Goal: Information Seeking & Learning: Learn about a topic

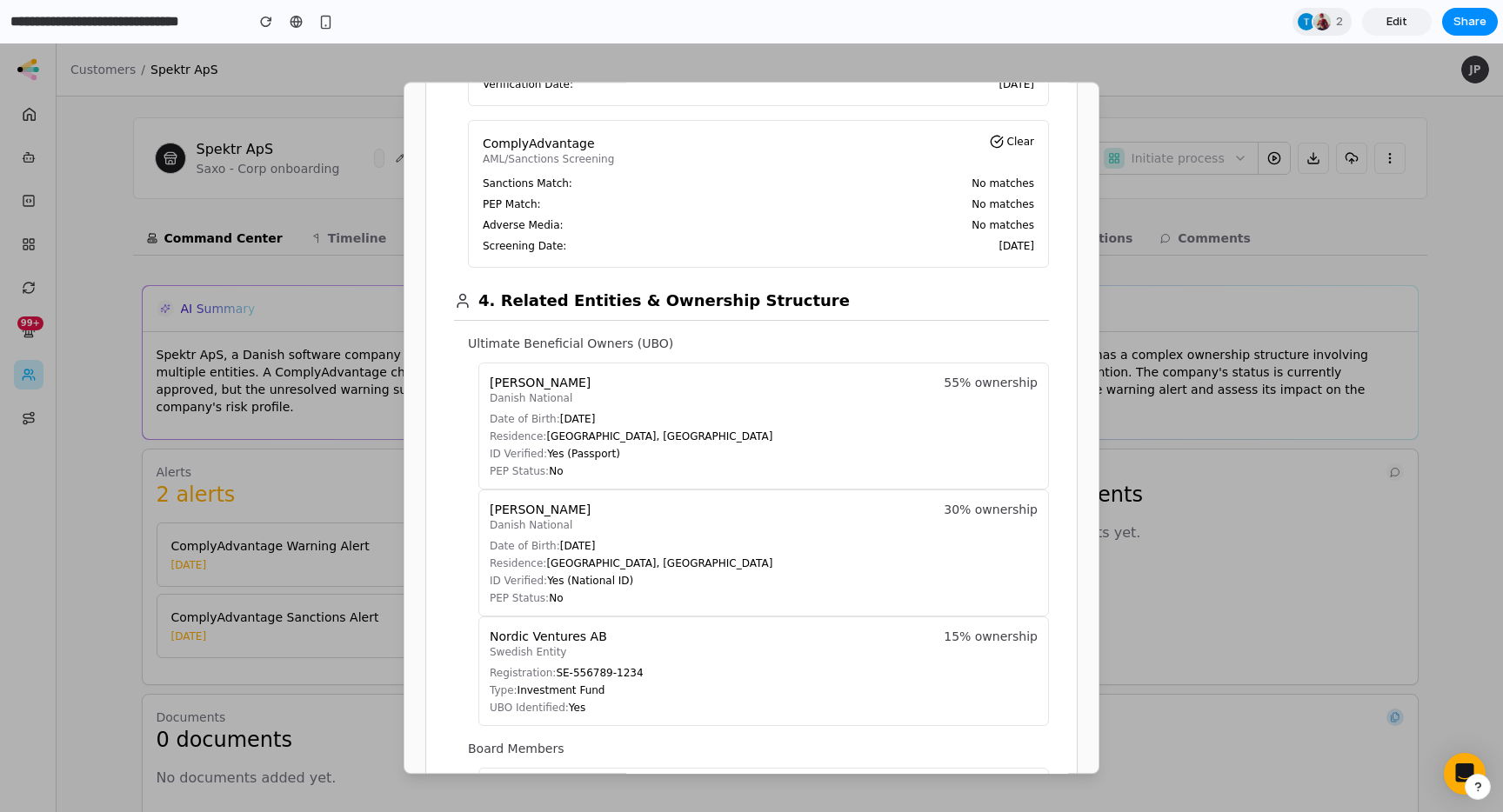
scroll to position [1183, 0]
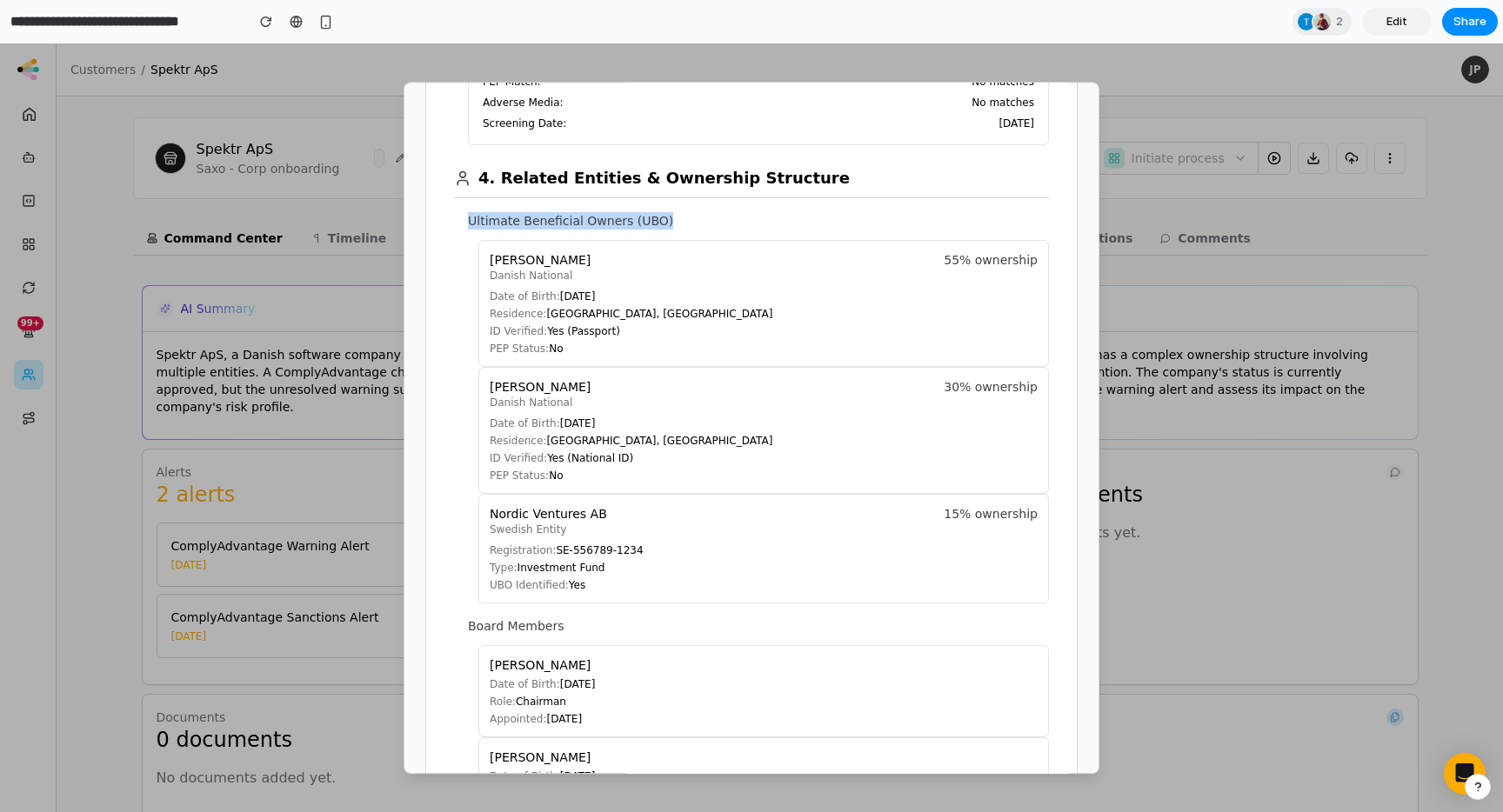
drag, startPoint x: 466, startPoint y: 218, endPoint x: 682, endPoint y: 219, distance: 216.0
click at [677, 219] on section "4. Related Entities & Ownership Structure Ultimate Beneficial Owners (UBO) [PER…" at bounding box center [751, 730] width 595 height 1170
copy p "Ultimate Beneficial Owners (UBO)"
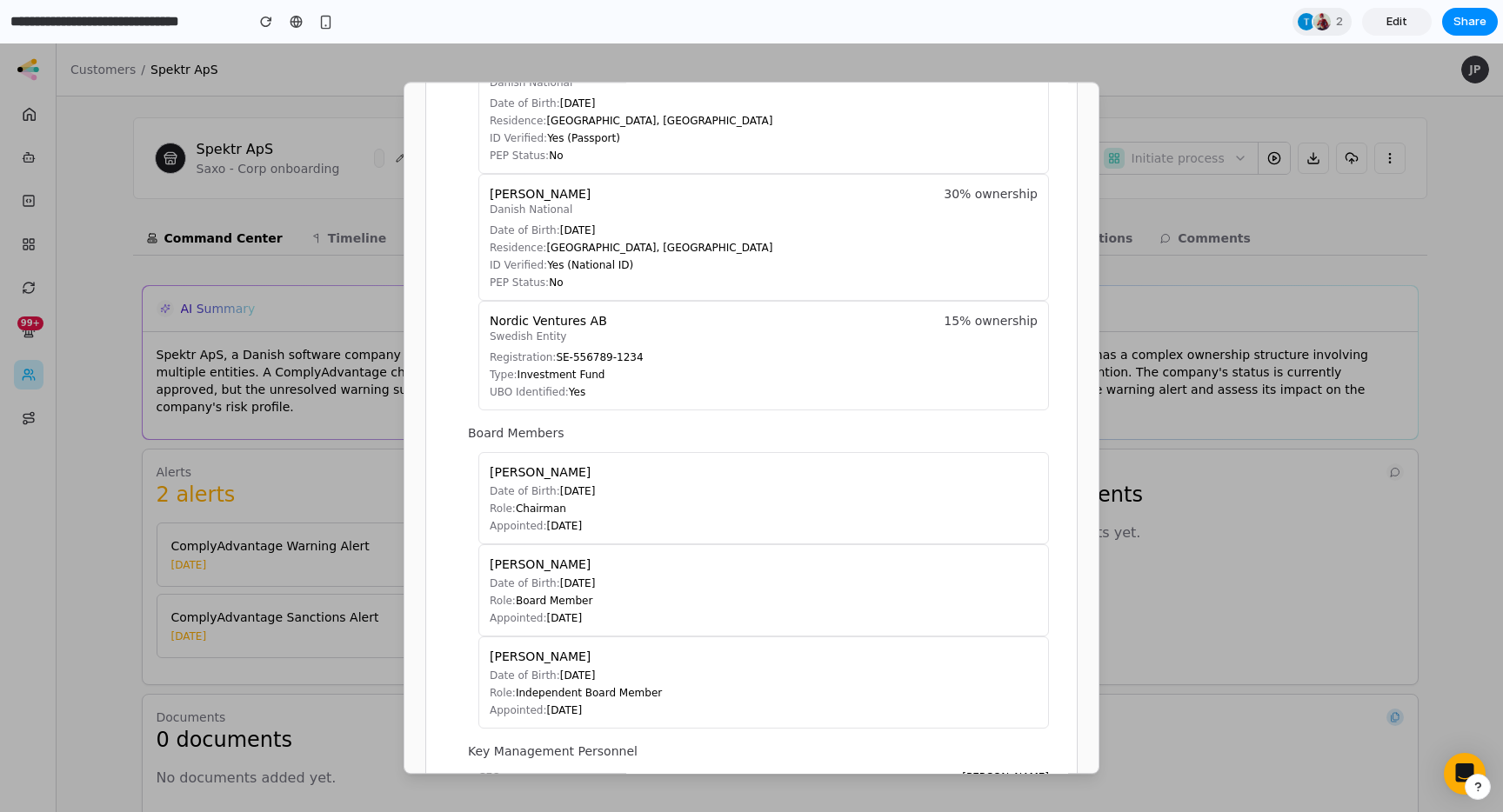
scroll to position [1529, 0]
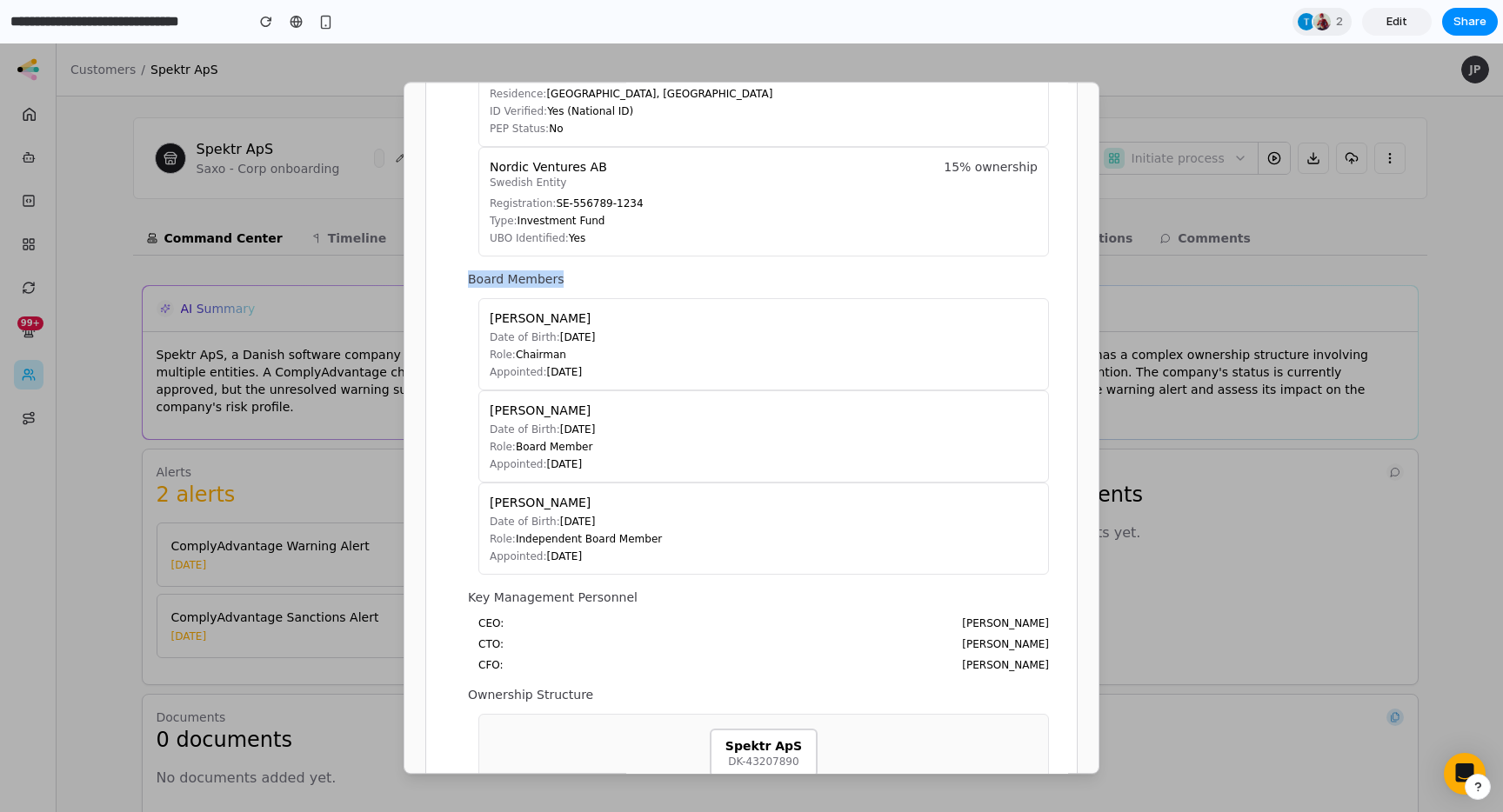
drag, startPoint x: 468, startPoint y: 276, endPoint x: 646, endPoint y: 296, distance: 179.1
click at [566, 277] on p "Board Members" at bounding box center [758, 278] width 581 height 17
copy p "Board Members"
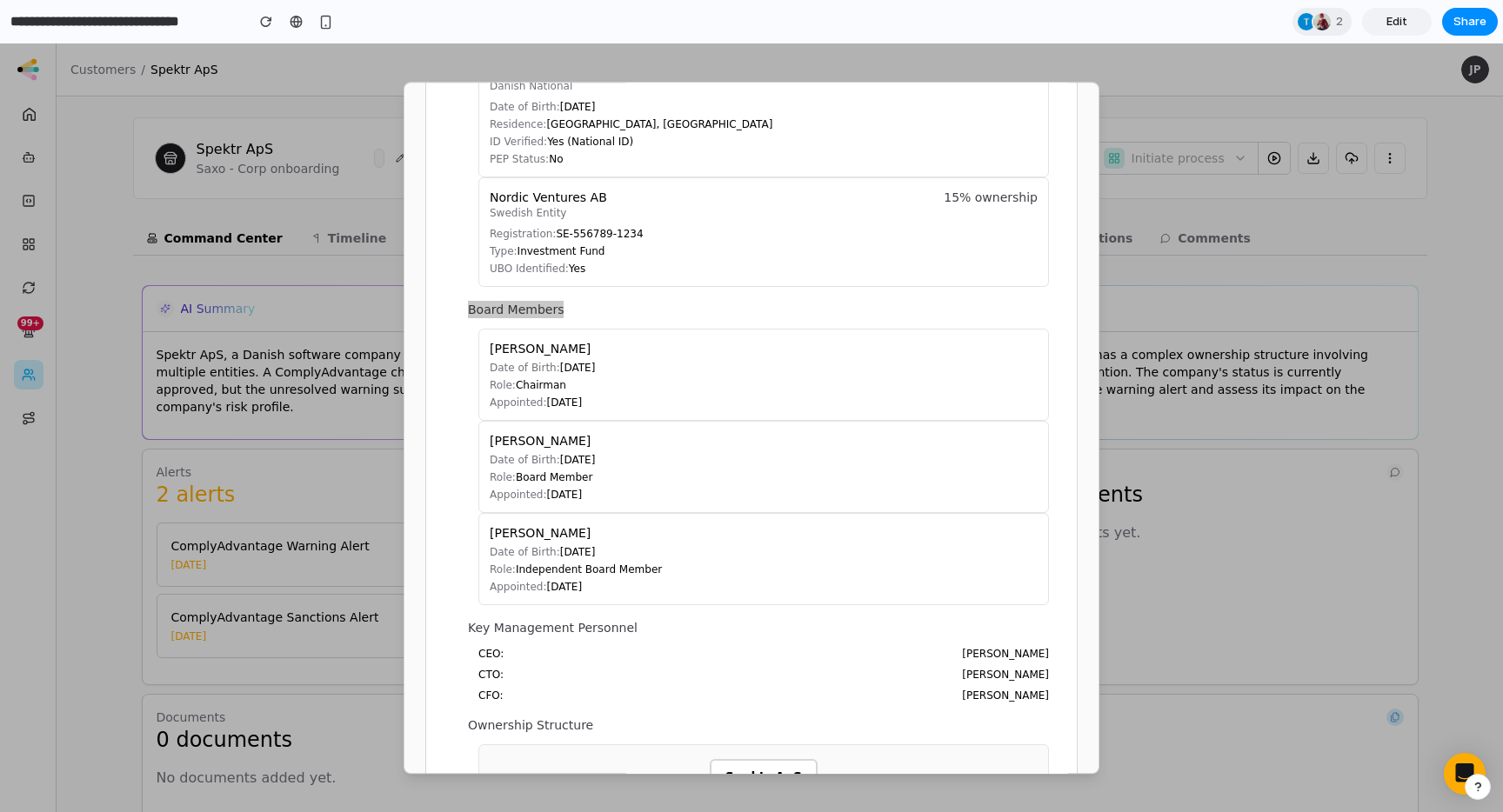
scroll to position [1494, 0]
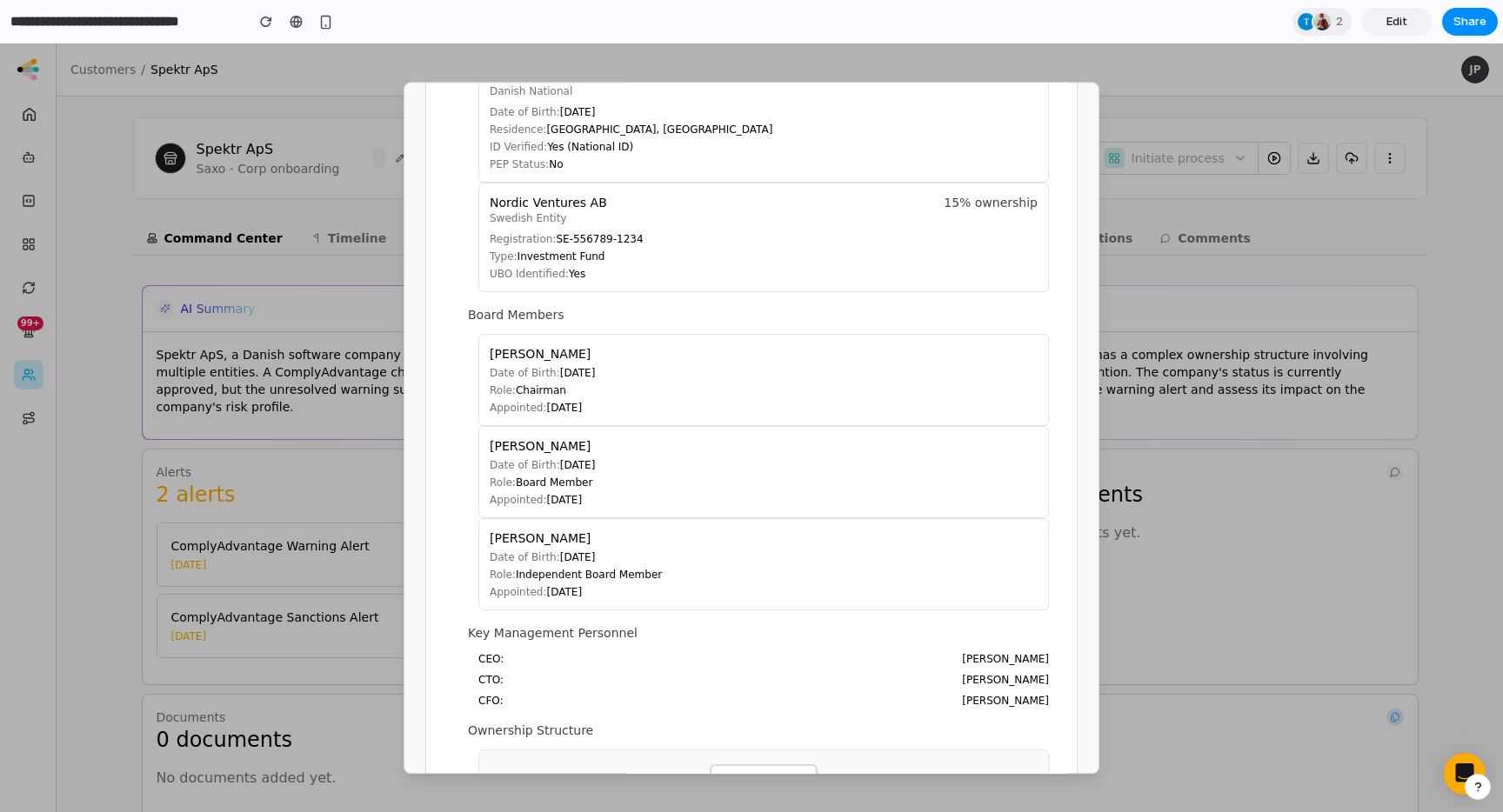
click at [548, 399] on div "Date of Birth: [DEMOGRAPHIC_DATA] Role: Chairman Appointed: [DATE]" at bounding box center [763, 391] width 548 height 49
click at [555, 310] on p "Board Members" at bounding box center [758, 315] width 581 height 17
drag, startPoint x: 563, startPoint y: 316, endPoint x: 467, endPoint y: 315, distance: 96.0
click at [467, 315] on section "4. Related Entities & Ownership Structure Ultimate Beneficial Owners (UBO) [PER…" at bounding box center [751, 418] width 595 height 1170
copy p "Board Members"
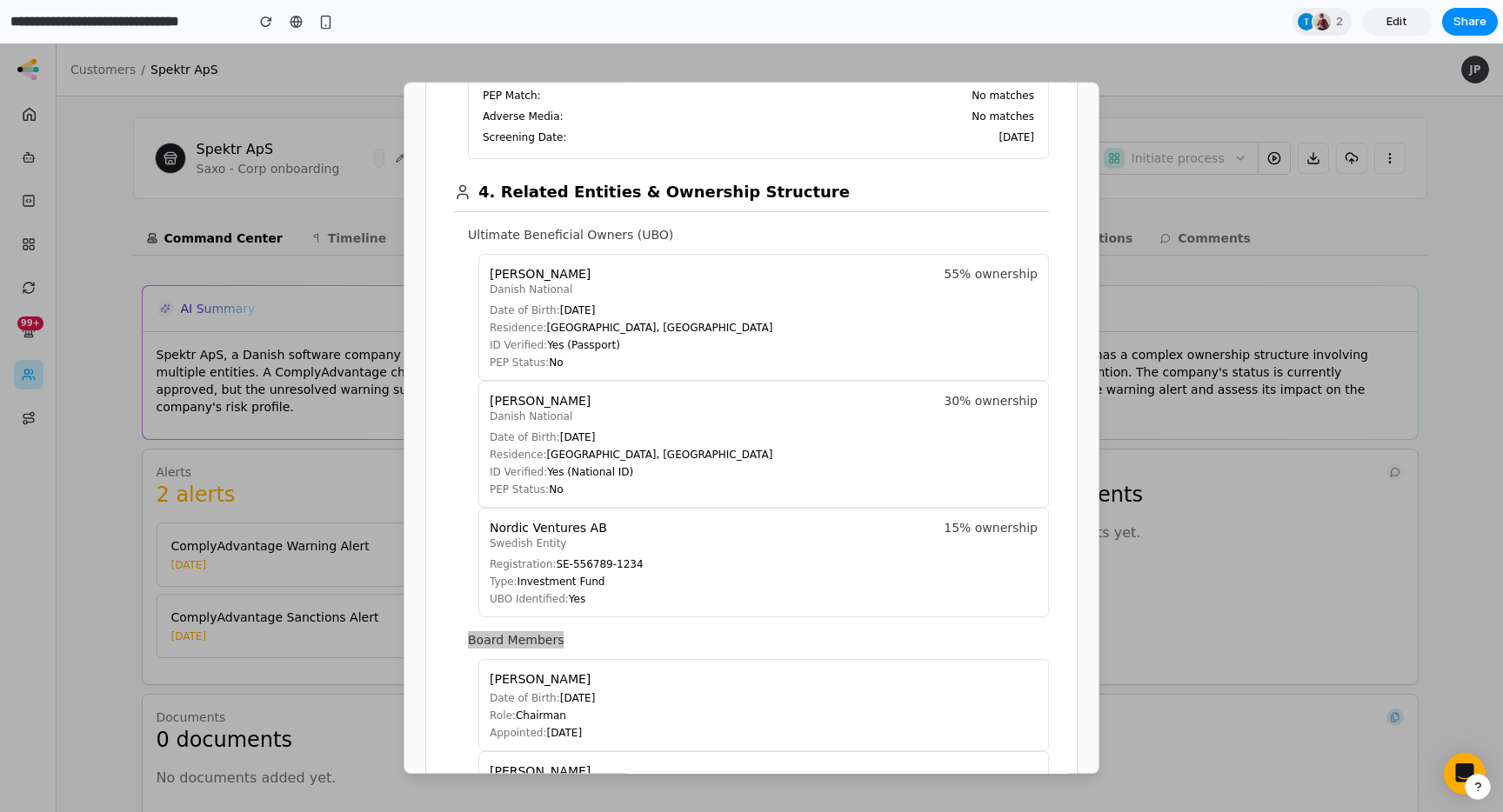
scroll to position [1165, 0]
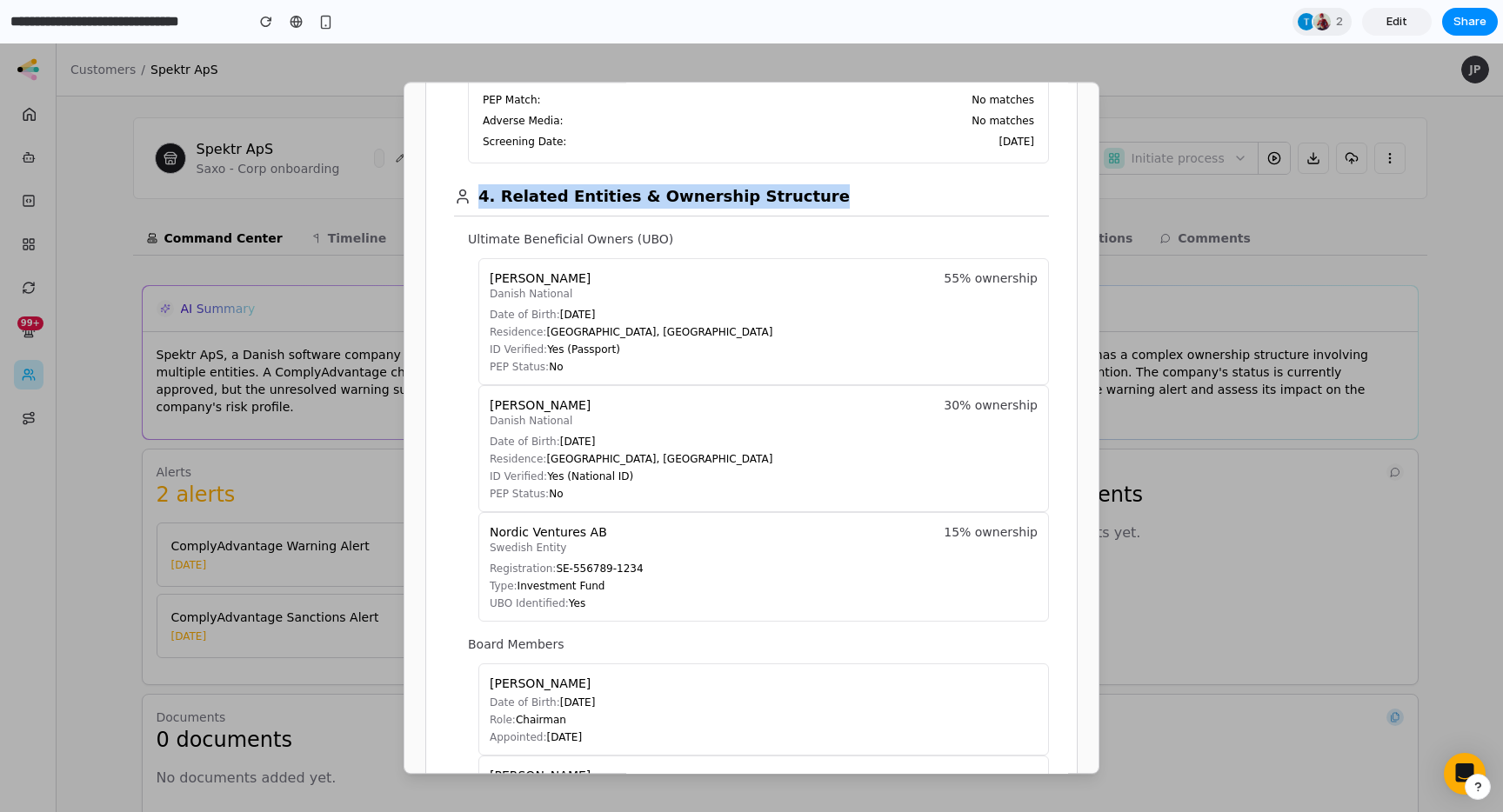
drag, startPoint x: 793, startPoint y: 197, endPoint x: 467, endPoint y: 203, distance: 326.1
click at [467, 203] on div "4. Related Entities & Ownership Structure" at bounding box center [751, 190] width 595 height 53
copy h2 "4. Related Entities & Ownership Structure"
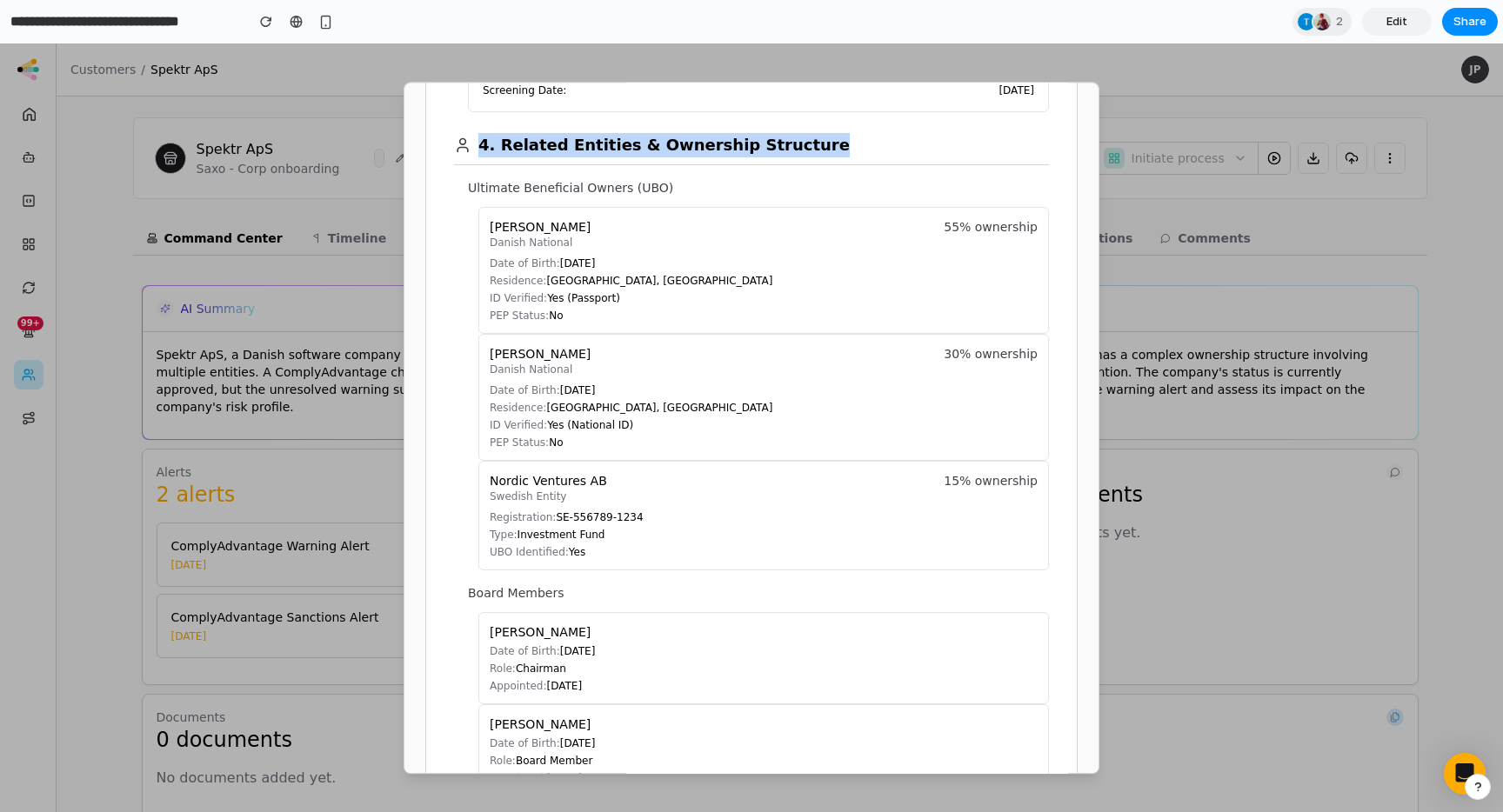
scroll to position [1208, 0]
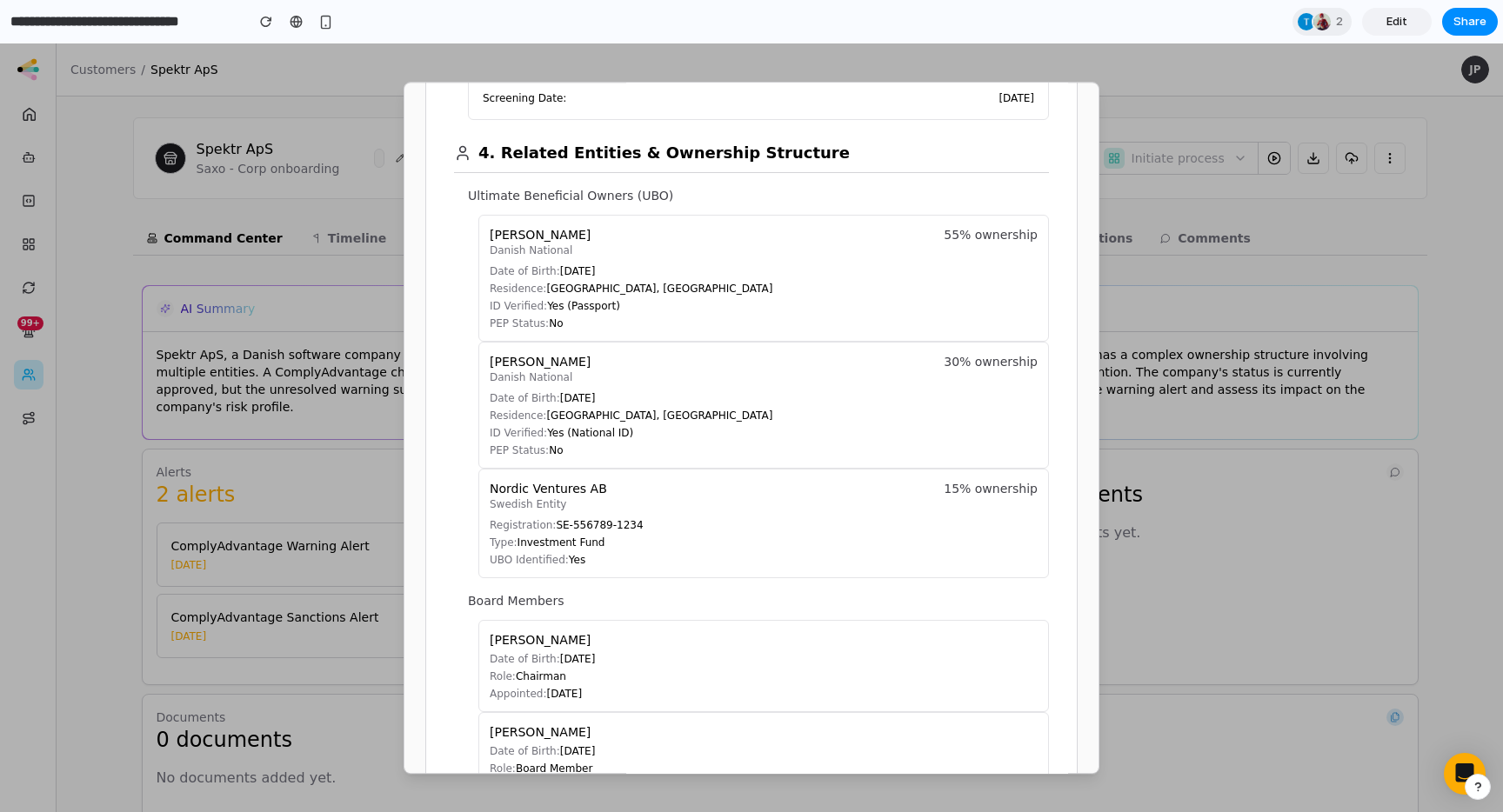
click at [462, 578] on section "4. Related Entities & Ownership Structure Ultimate Beneficial Owners (UBO) [PER…" at bounding box center [751, 705] width 595 height 1170
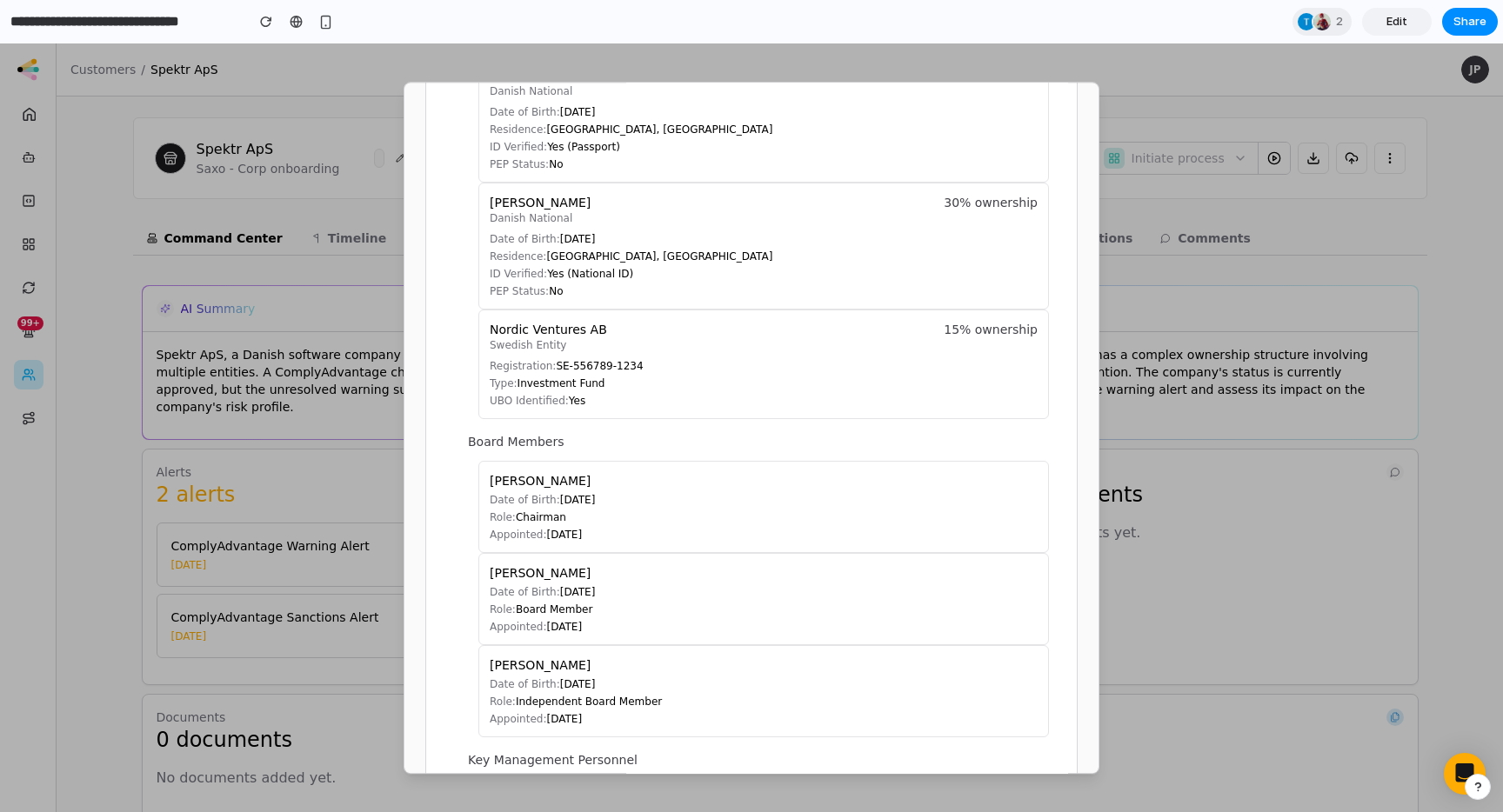
scroll to position [1413, 0]
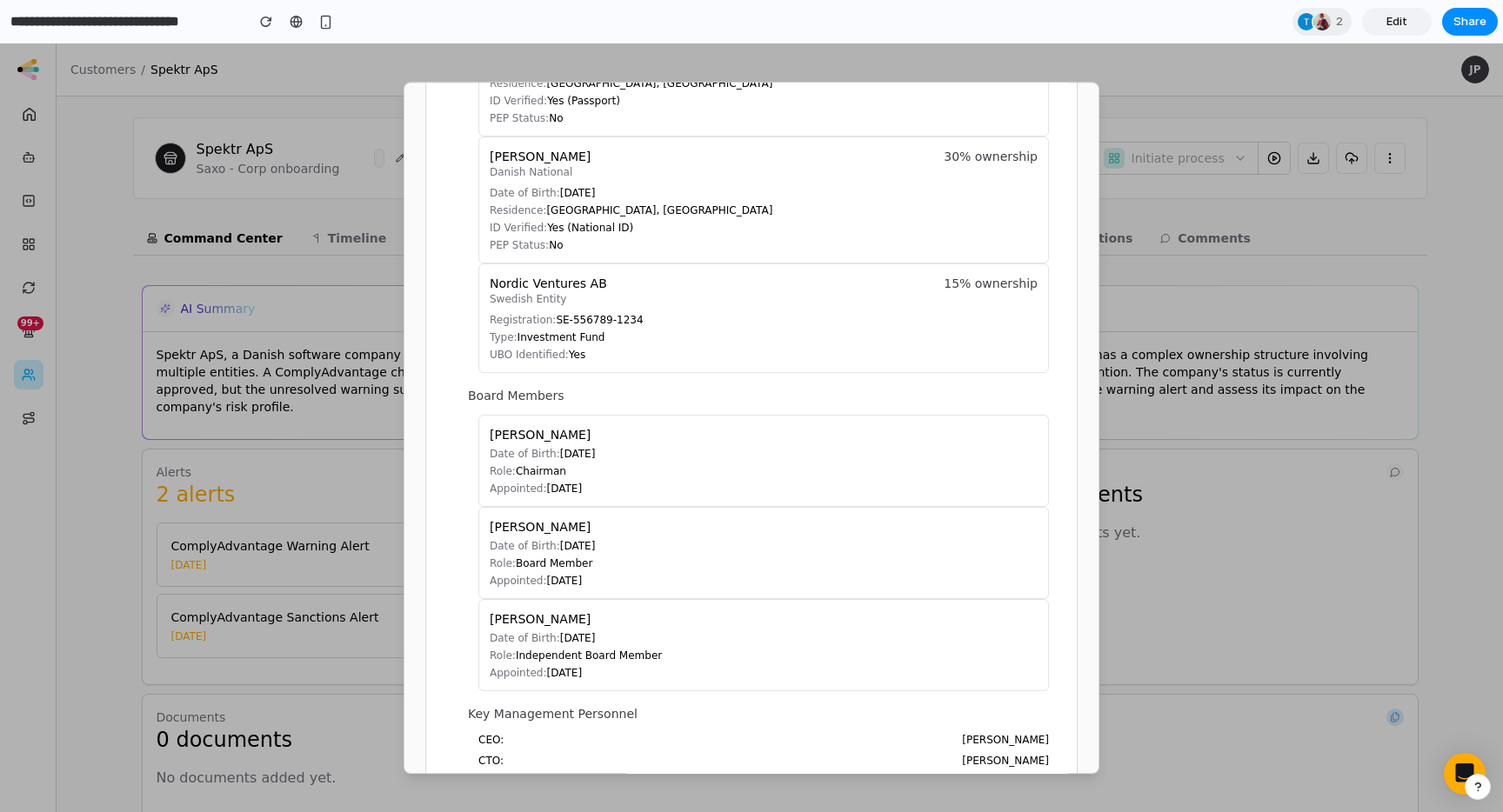
click at [891, 395] on p "Board Members" at bounding box center [758, 396] width 581 height 17
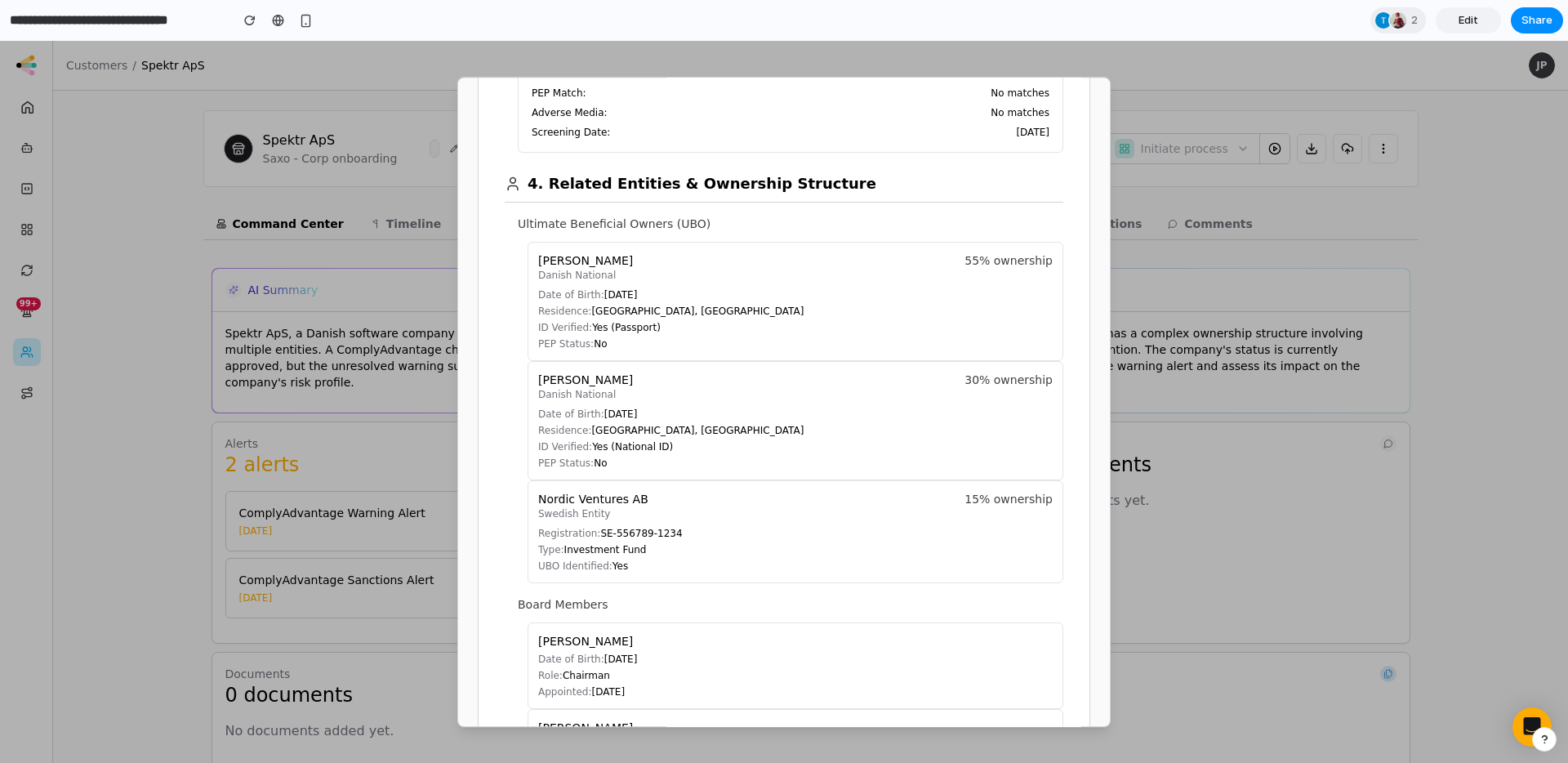
scroll to position [1083, 0]
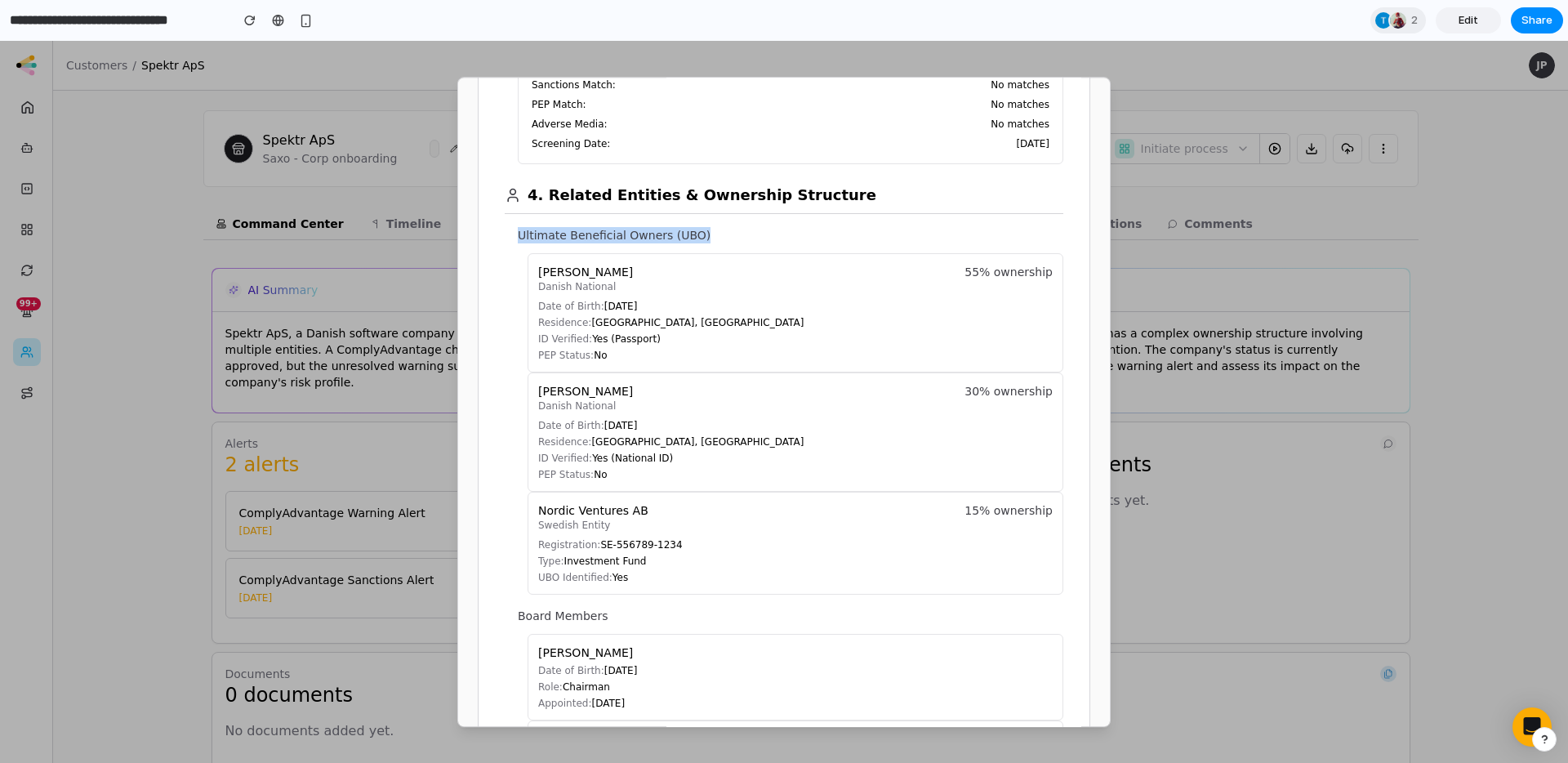
drag, startPoint x: 699, startPoint y: 234, endPoint x: 500, endPoint y: 234, distance: 199.0
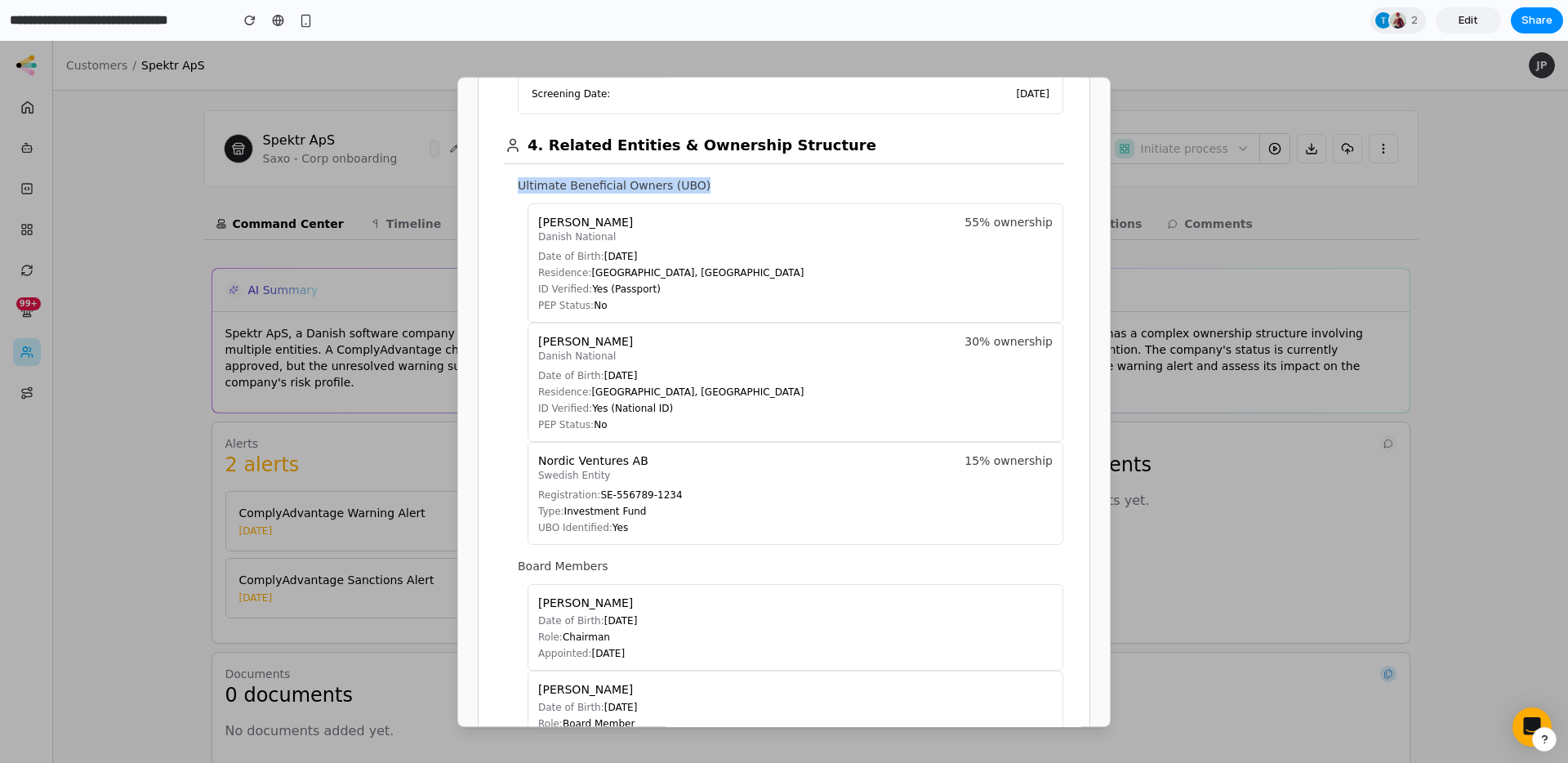
scroll to position [1136, 0]
drag, startPoint x: 520, startPoint y: 566, endPoint x: 617, endPoint y: 566, distance: 97.0
click at [592, 566] on p "Board Members" at bounding box center [790, 562] width 546 height 16
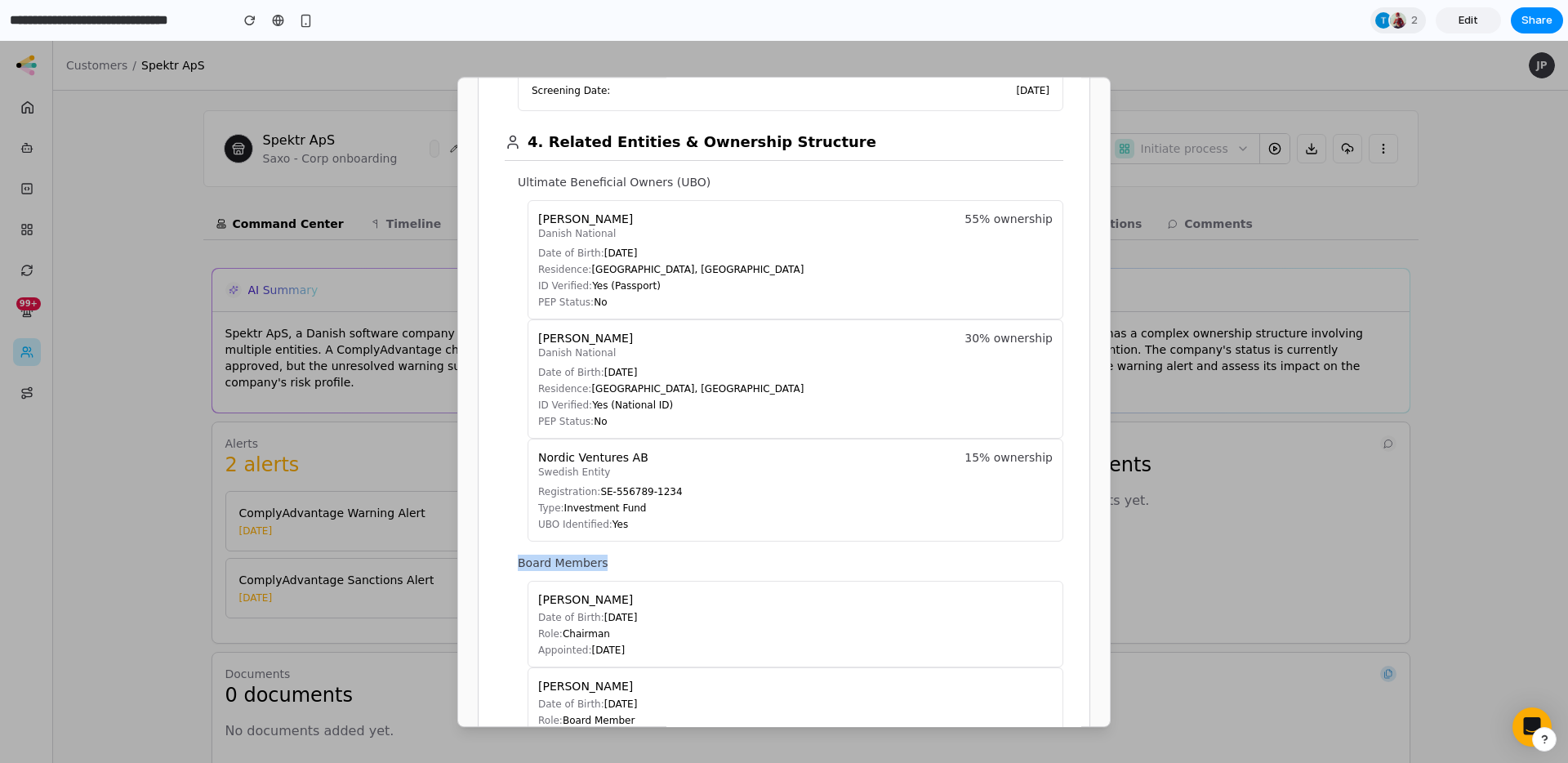
drag, startPoint x: 620, startPoint y: 566, endPoint x: 507, endPoint y: 563, distance: 113.0
click at [507, 563] on section "4. Related Entities & Ownership Structure Ultimate Beneficial Owners (UBO) [PER…" at bounding box center [784, 660] width 559 height 1100
click at [532, 563] on p "Board Members" at bounding box center [790, 562] width 546 height 16
drag, startPoint x: 516, startPoint y: 171, endPoint x: 697, endPoint y: 178, distance: 181.1
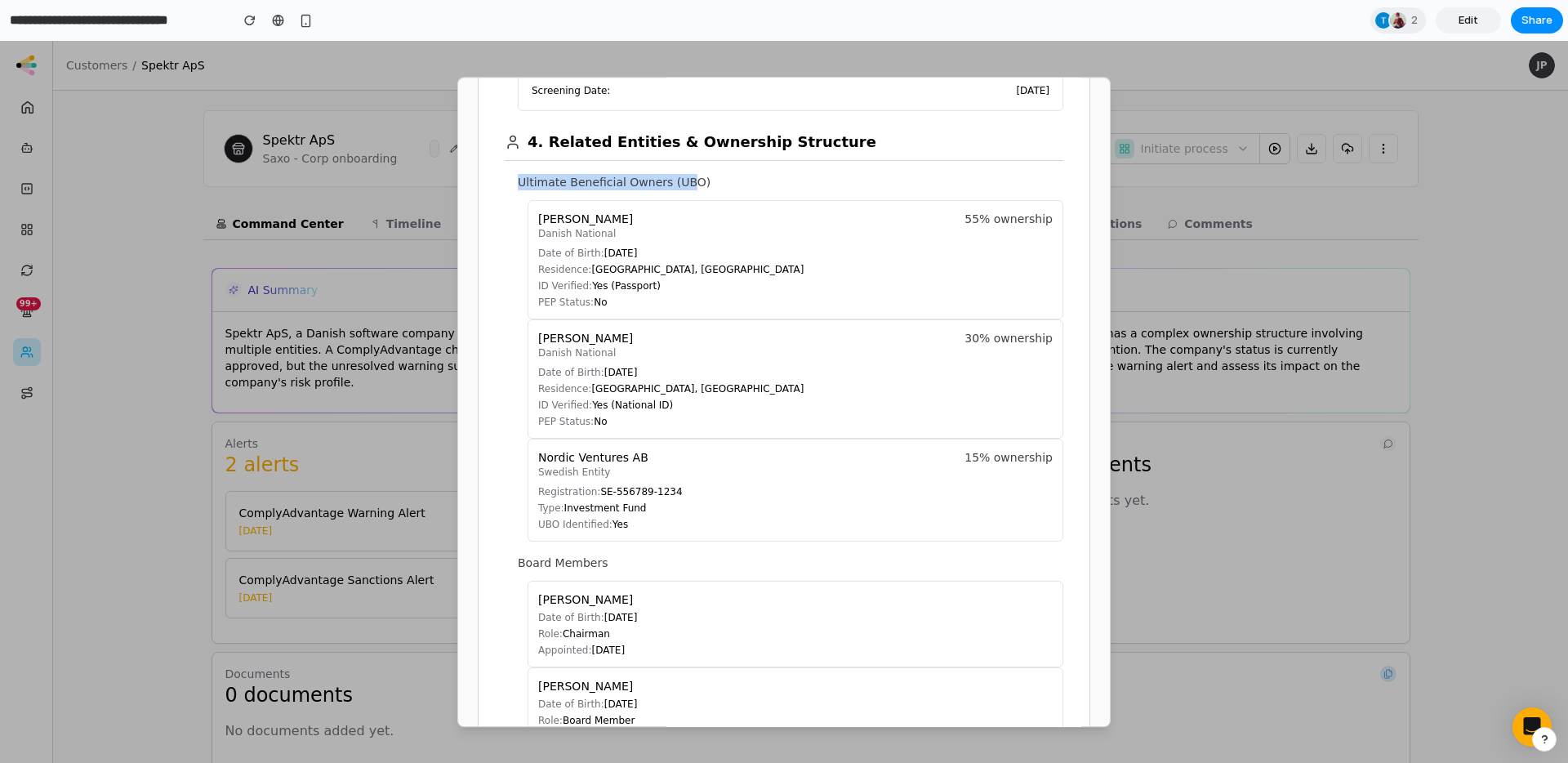
click at [696, 178] on section "4. Related Entities & Ownership Structure Ultimate Beneficial Owners (UBO) [PER…" at bounding box center [784, 660] width 559 height 1100
drag, startPoint x: 715, startPoint y: 181, endPoint x: 515, endPoint y: 184, distance: 200.0
click at [515, 184] on section "4. Related Entities & Ownership Structure Ultimate Beneficial Owners (UBO) [PER…" at bounding box center [784, 660] width 559 height 1100
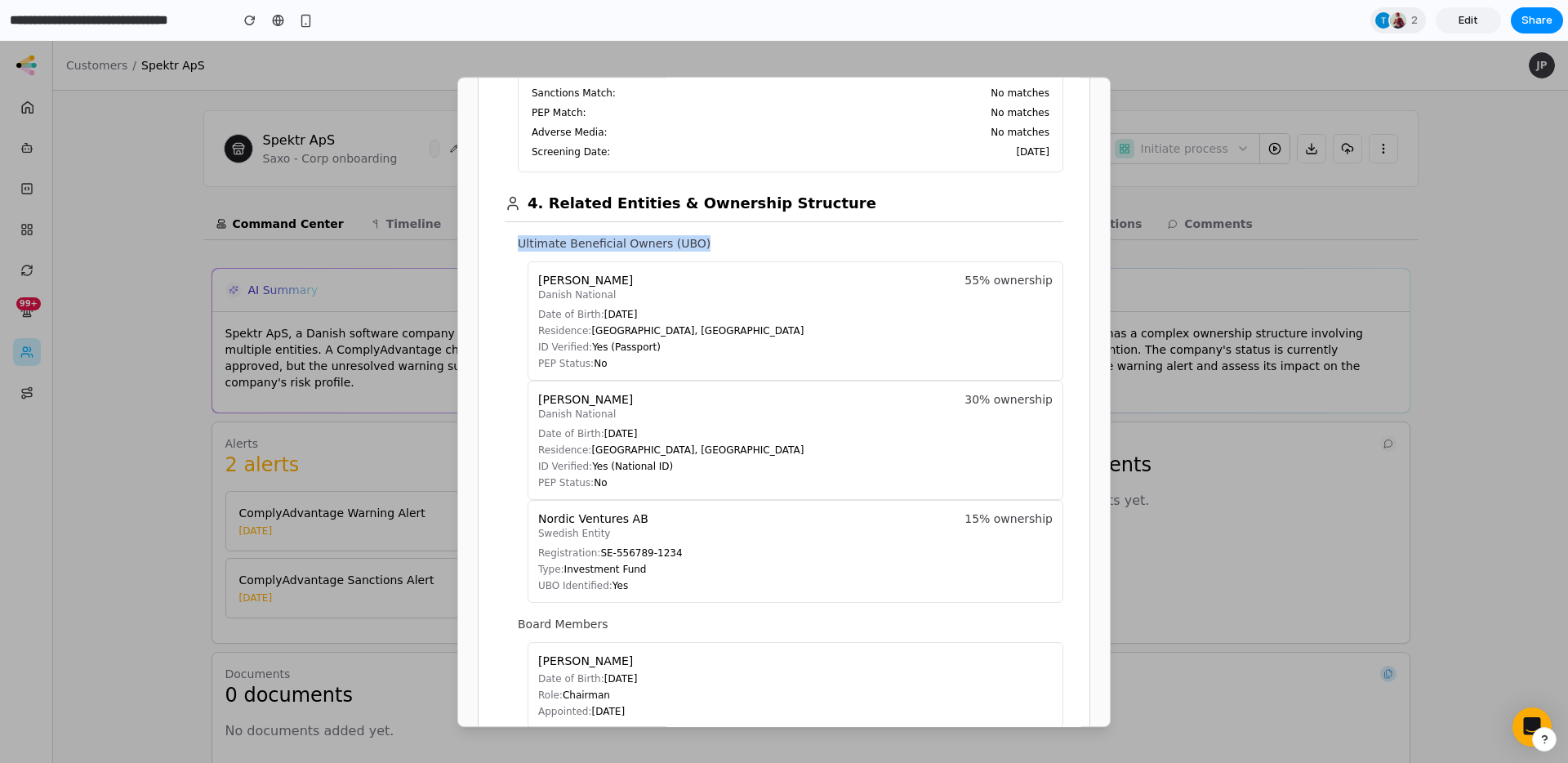
scroll to position [1075, 0]
drag, startPoint x: 513, startPoint y: 627, endPoint x: 629, endPoint y: 628, distance: 116.0
click at [629, 628] on section "4. Related Entities & Ownership Structure Ultimate Beneficial Owners (UBO) [PER…" at bounding box center [784, 723] width 559 height 1100
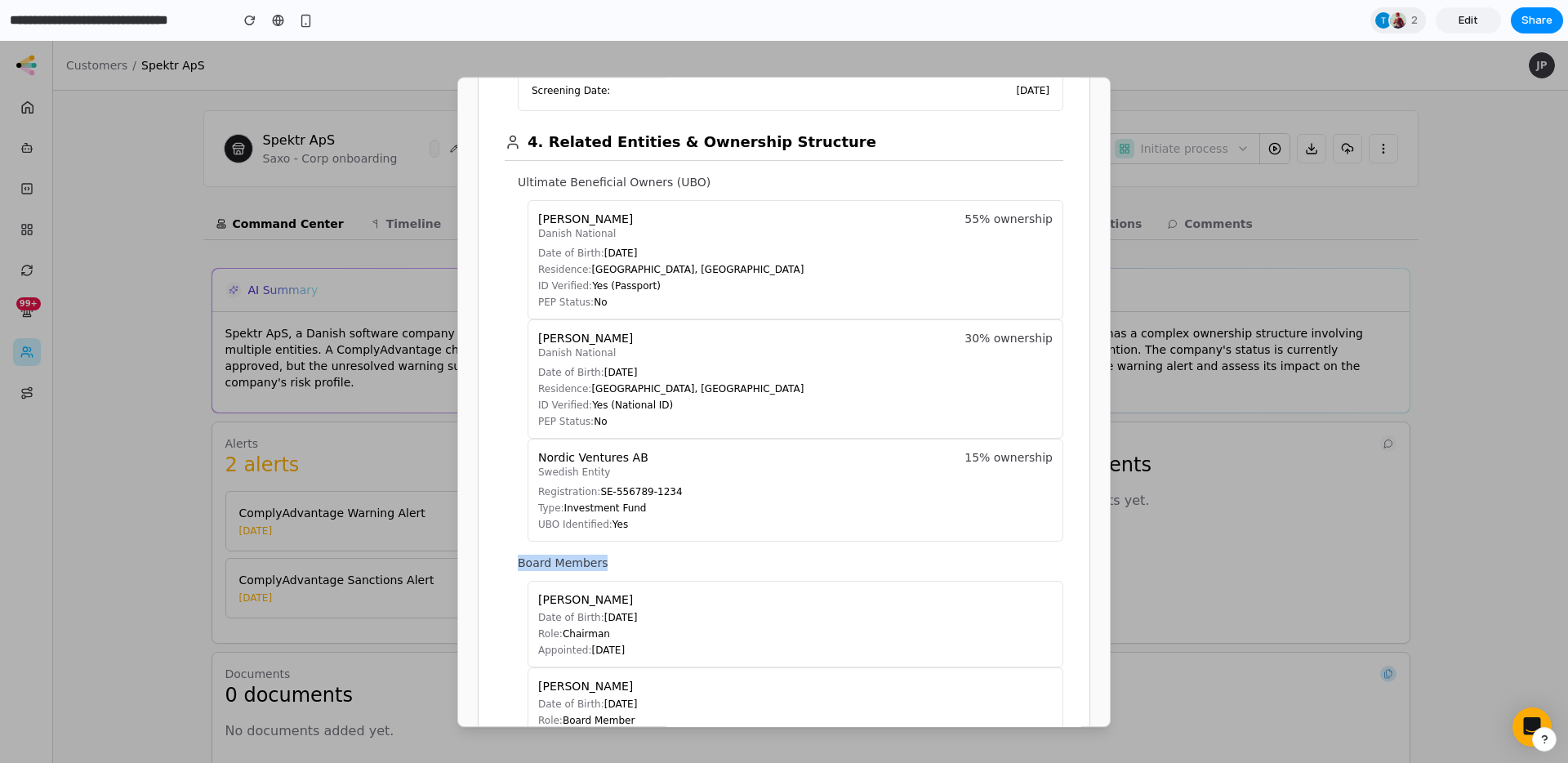
scroll to position [1167, 0]
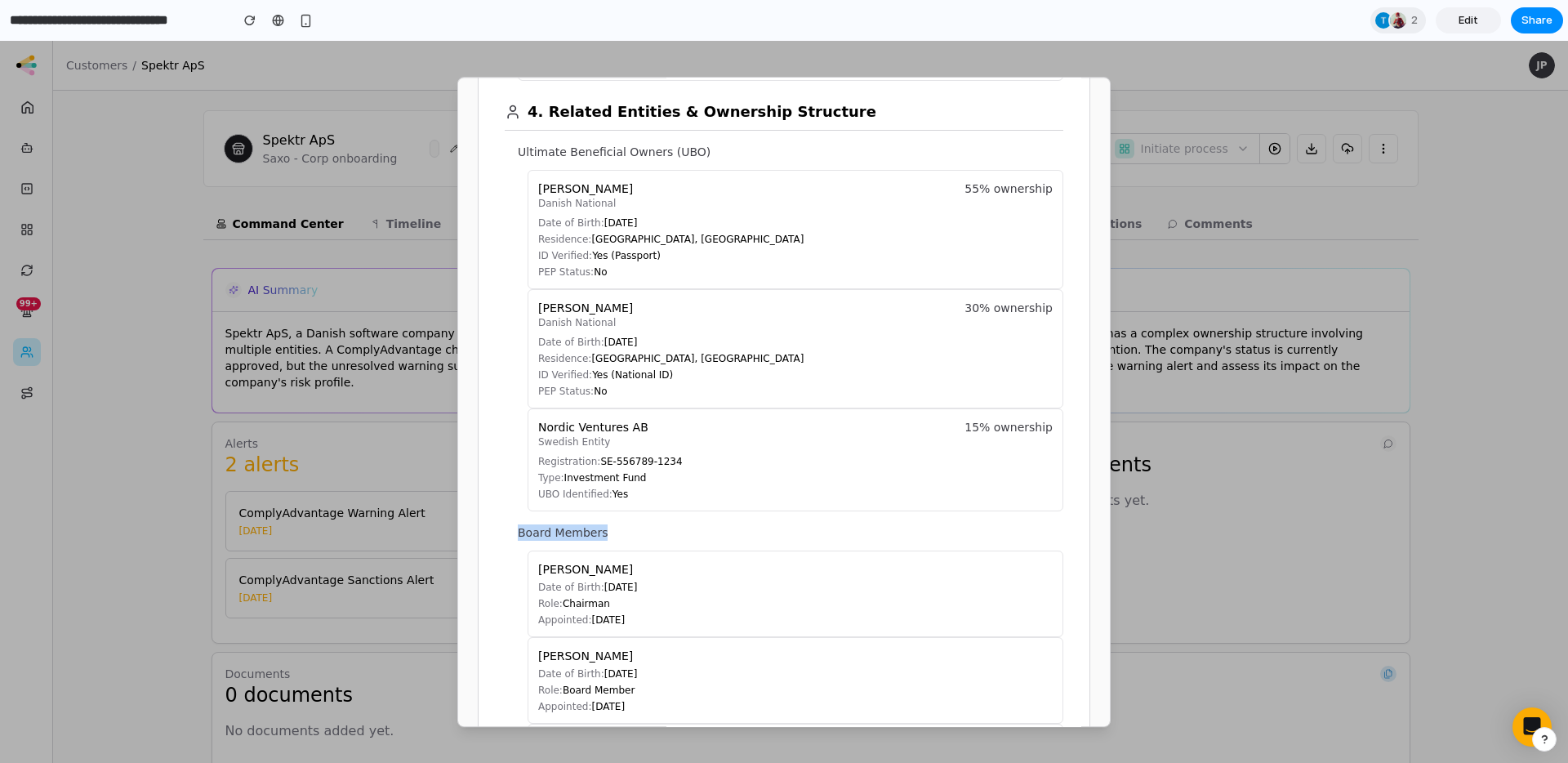
drag, startPoint x: 683, startPoint y: 623, endPoint x: 539, endPoint y: 555, distance: 159.2
click at [538, 557] on div "[PERSON_NAME] Date of Birth: [DEMOGRAPHIC_DATA] Role: Chairman Appointed: [DATE]" at bounding box center [795, 594] width 535 height 86
drag, startPoint x: 631, startPoint y: 279, endPoint x: 552, endPoint y: 256, distance: 82.3
click at [530, 181] on div "[PERSON_NAME] Danish National 55% ownership Date of Birth: [DEMOGRAPHIC_DATA] R…" at bounding box center [795, 230] width 535 height 120
drag, startPoint x: 670, startPoint y: 625, endPoint x: 534, endPoint y: 568, distance: 147.5
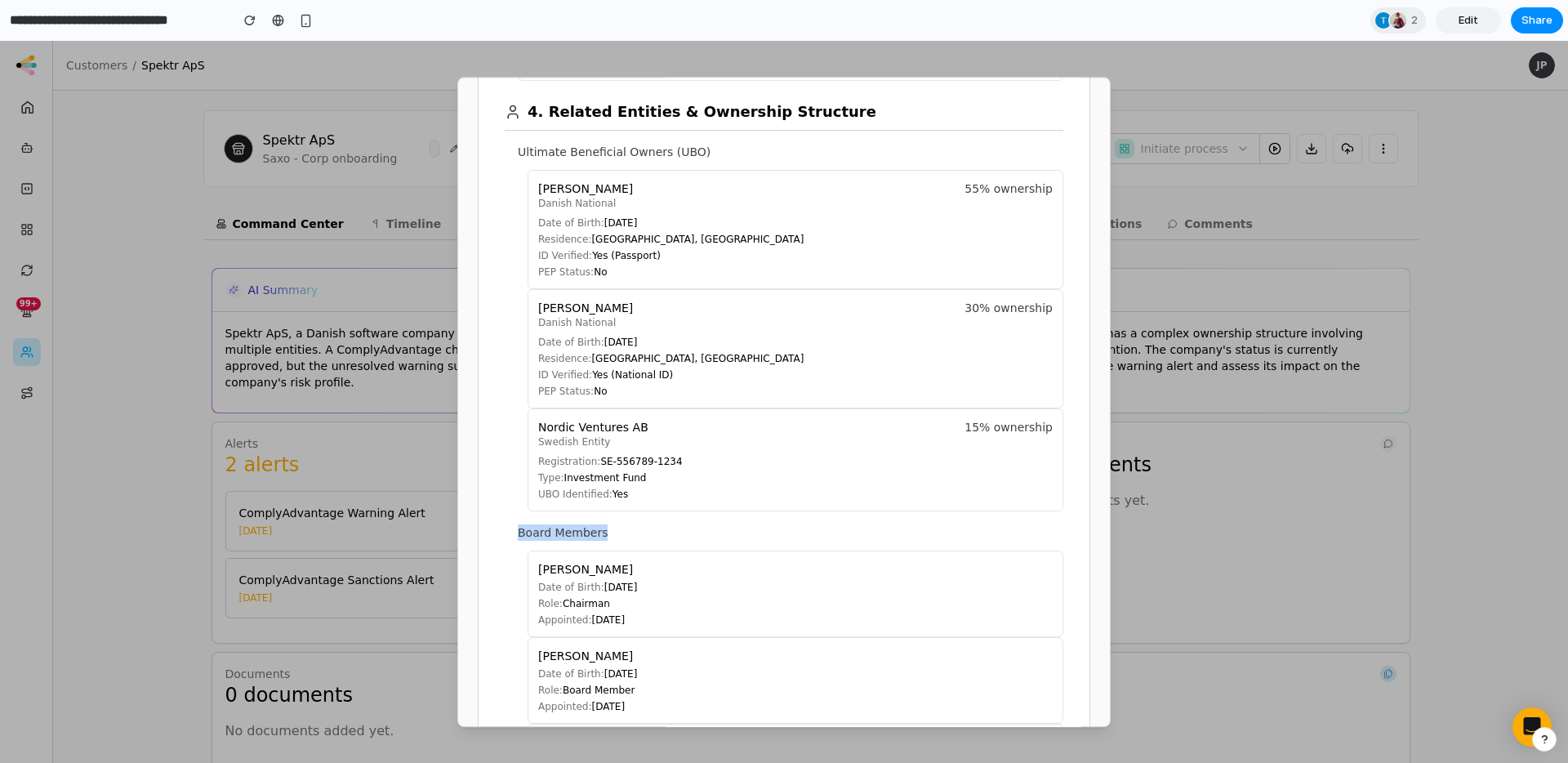
click at [534, 568] on div "[PERSON_NAME] Date of Birth: [DEMOGRAPHIC_DATA] Role: Chairman Appointed: [DATE]" at bounding box center [795, 594] width 535 height 86
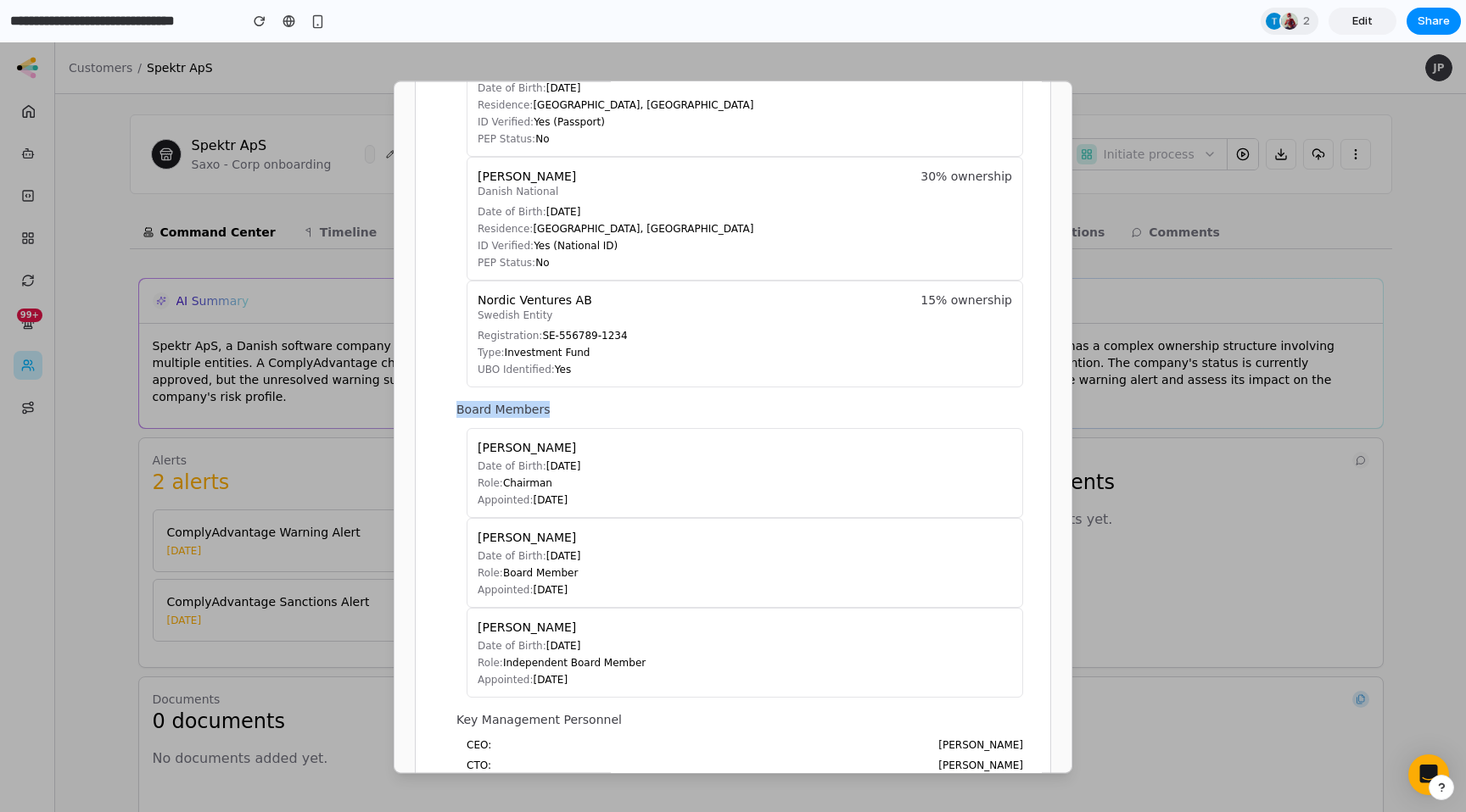
scroll to position [1362, 0]
